Goal: Go to known website: Access a specific website the user already knows

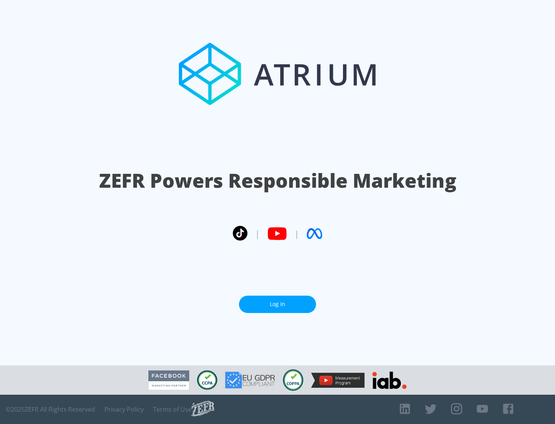
click at [277, 304] on link "Log In" at bounding box center [277, 303] width 77 height 17
